Goal: Task Accomplishment & Management: Use online tool/utility

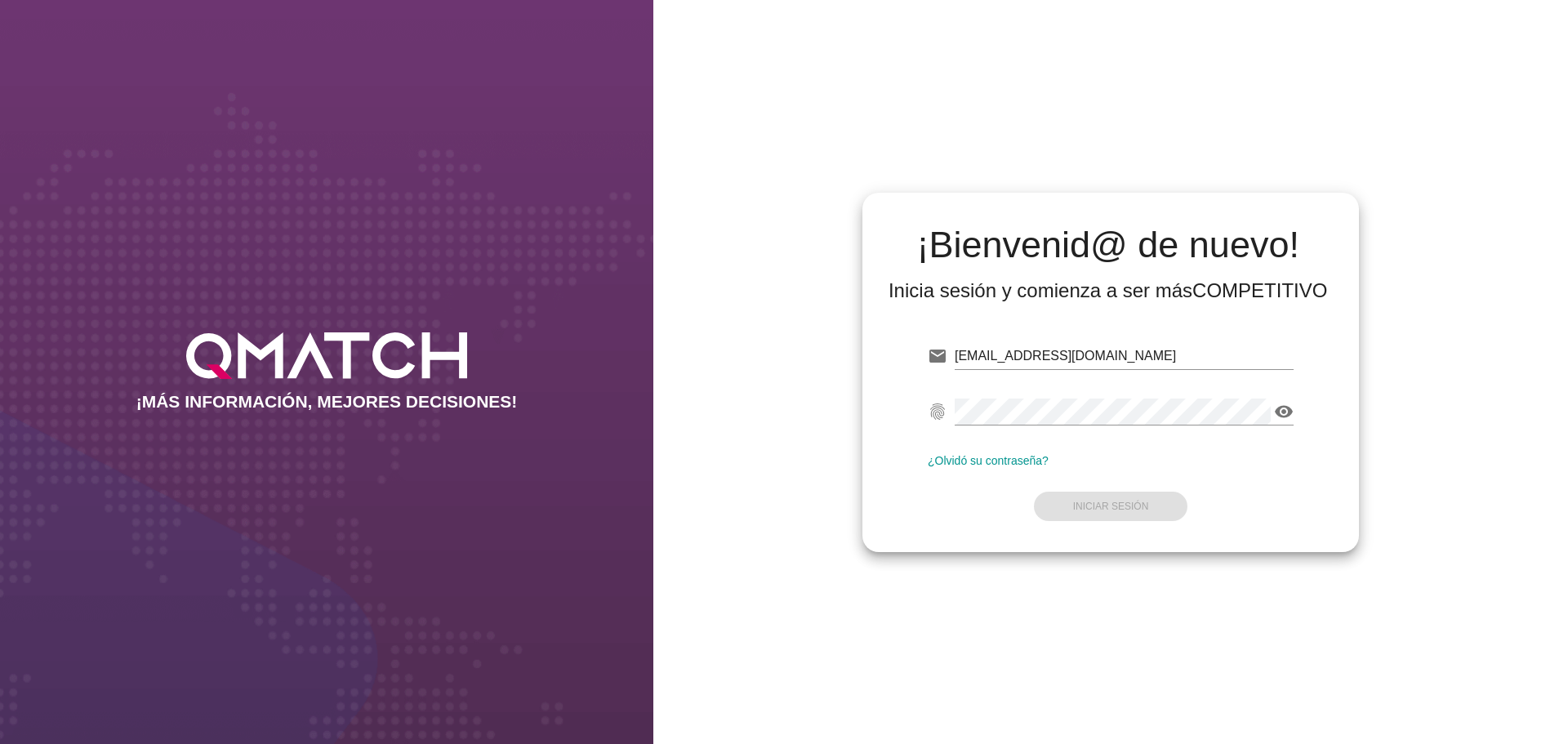
drag, startPoint x: 0, startPoint y: 0, endPoint x: 1024, endPoint y: 358, distance: 1084.8
click at [1024, 358] on input "[EMAIL_ADDRESS][DOMAIN_NAME]" at bounding box center [1124, 356] width 339 height 26
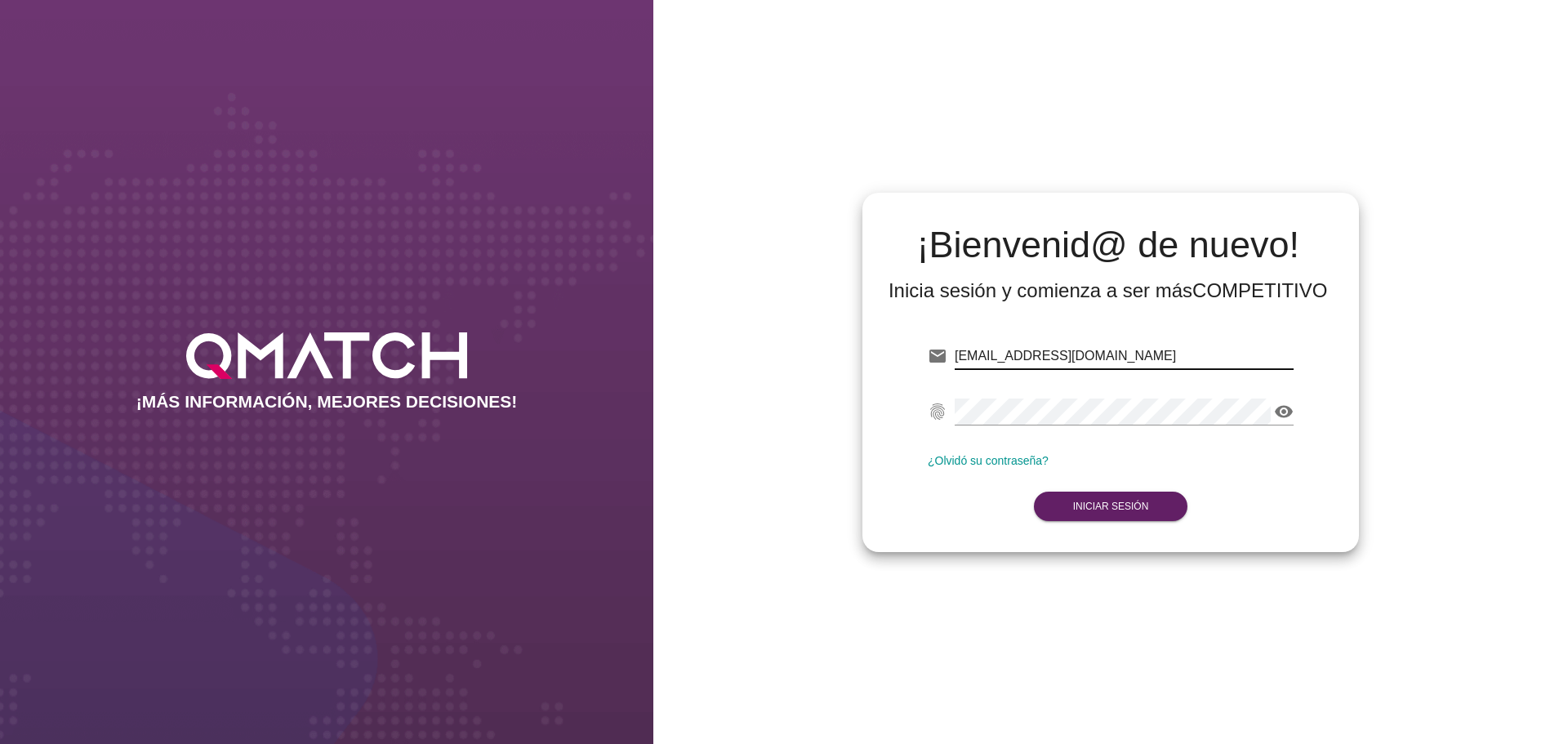
click at [1026, 358] on input "[EMAIL_ADDRESS][DOMAIN_NAME]" at bounding box center [1124, 356] width 339 height 26
type input "[EMAIL_ADDRESS][DOMAIN_NAME]"
click at [1124, 497] on button "Iniciar Sesión" at bounding box center [1111, 506] width 154 height 30
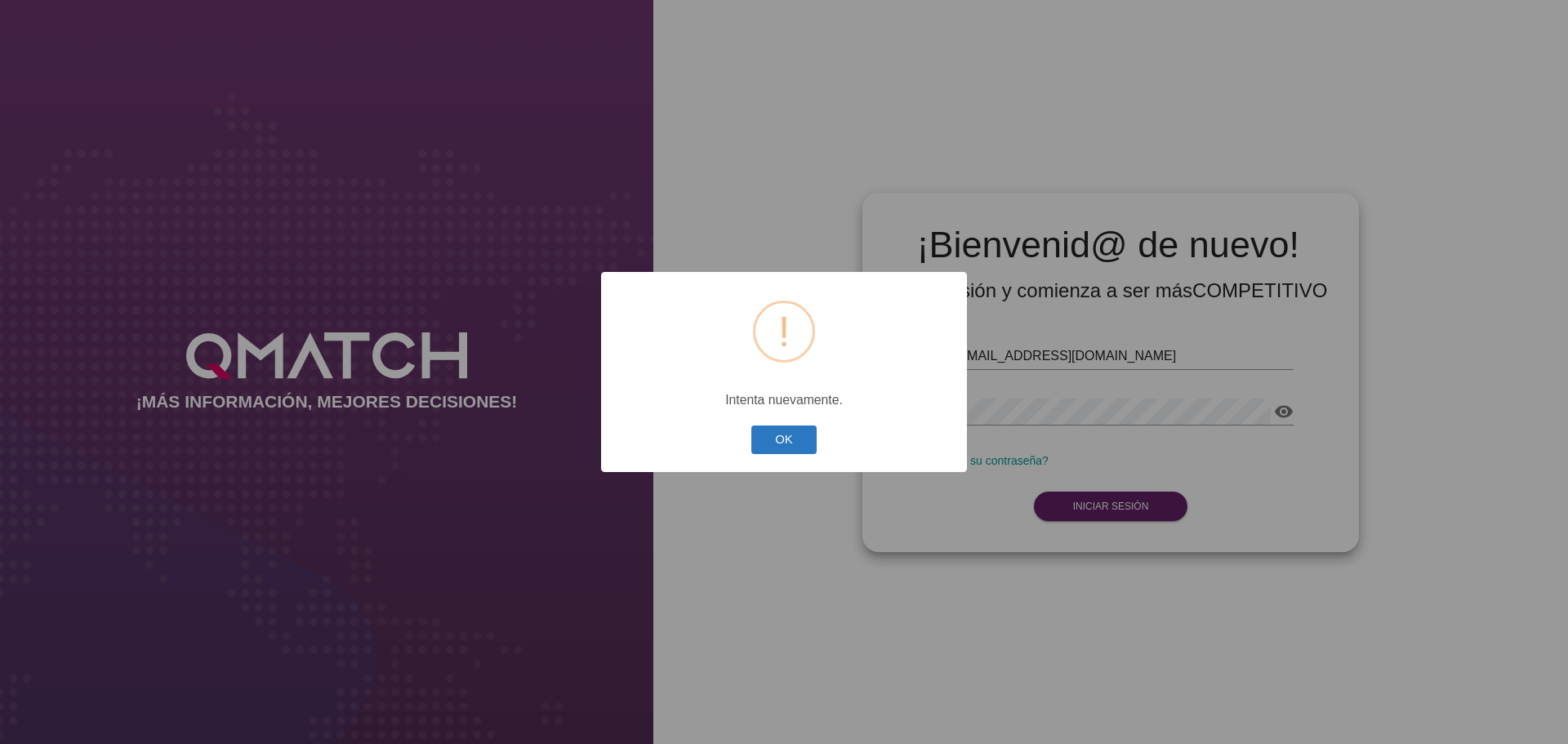
click at [782, 430] on button "OK" at bounding box center [784, 439] width 66 height 29
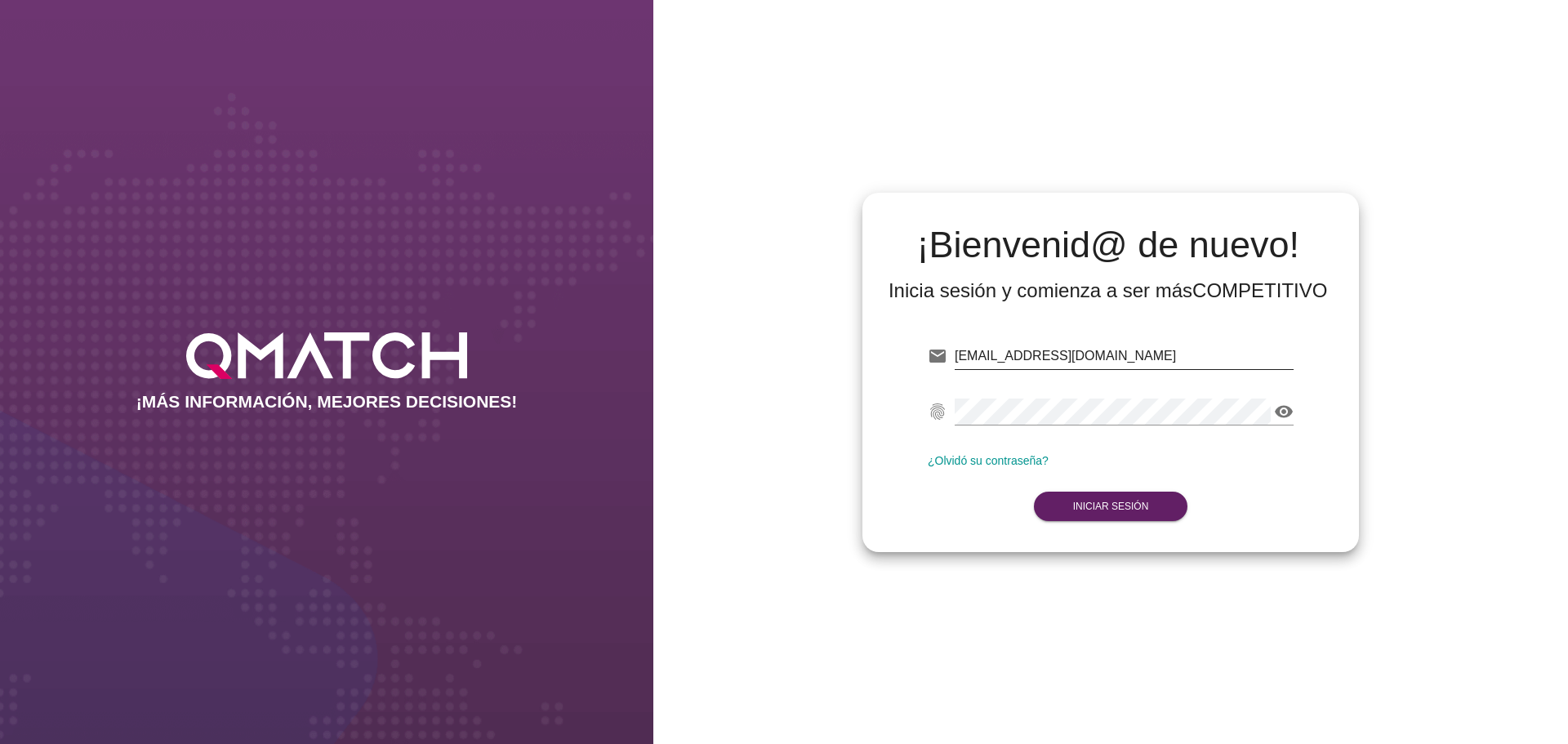
click at [1072, 365] on input "[EMAIL_ADDRESS][DOMAIN_NAME]" at bounding box center [1124, 356] width 339 height 26
click at [1084, 505] on strong "Iniciar Sesión" at bounding box center [1111, 506] width 76 height 12
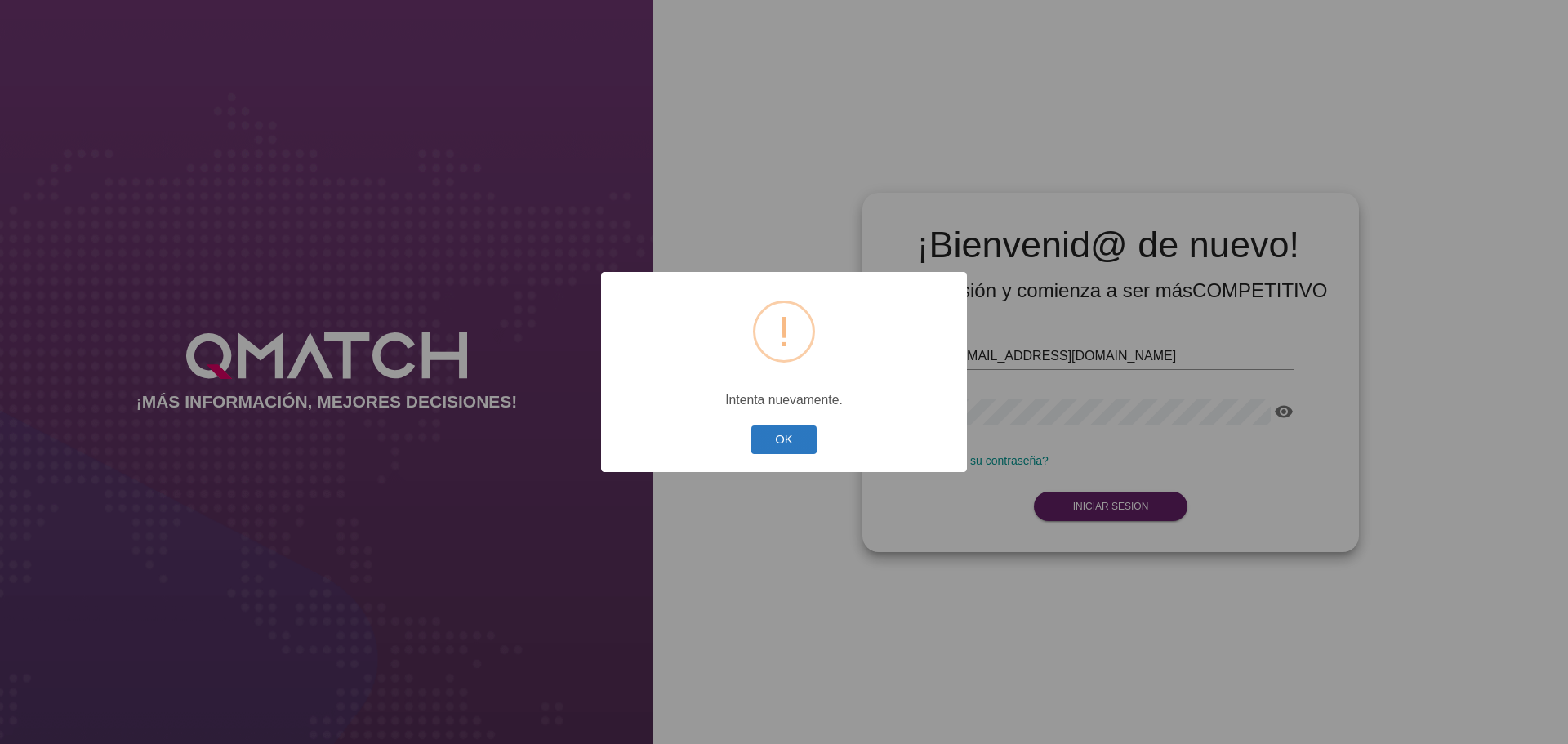
click at [787, 440] on button "OK" at bounding box center [784, 439] width 66 height 29
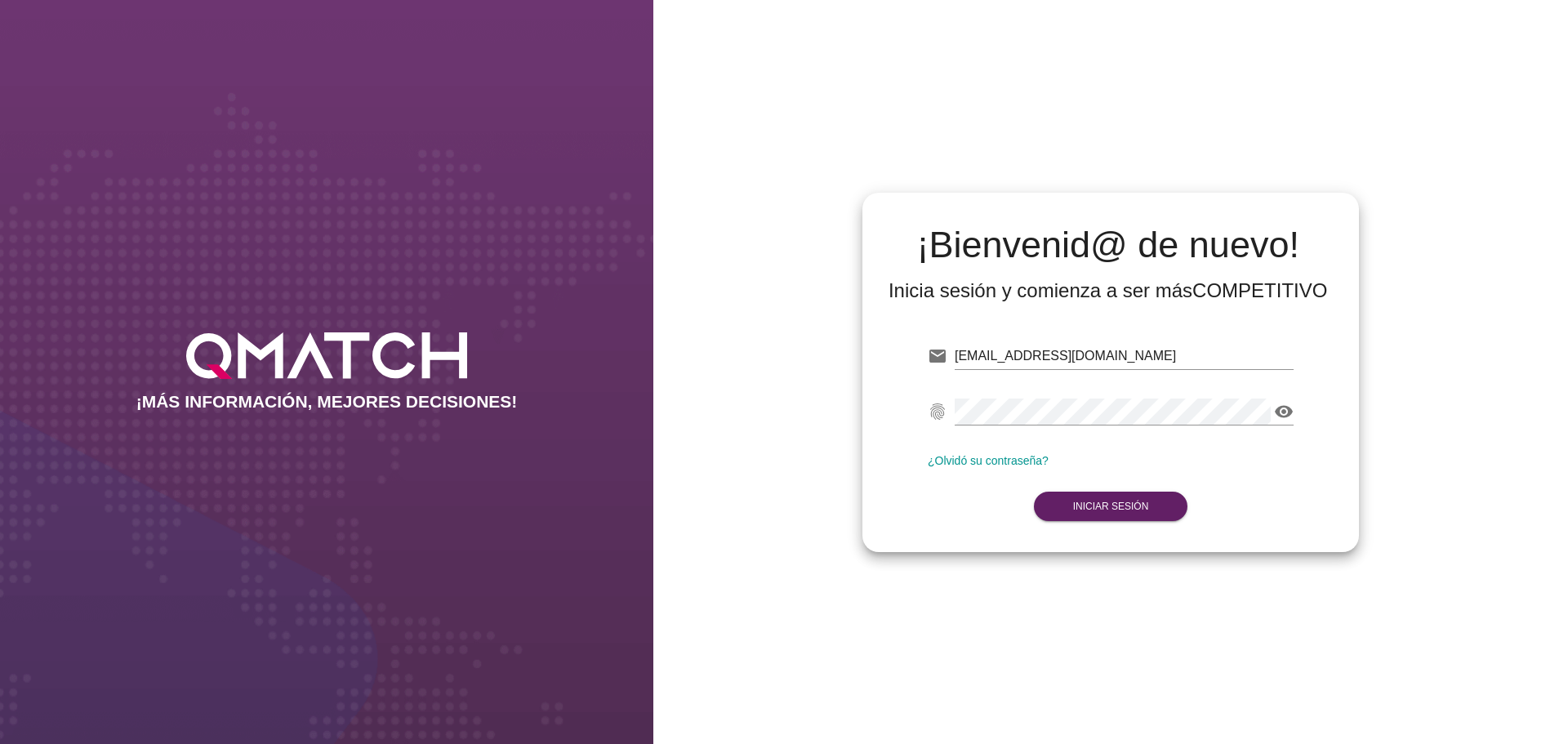
click at [1097, 515] on button "Iniciar Sesión" at bounding box center [1111, 506] width 154 height 30
